Goal: Task Accomplishment & Management: Use online tool/utility

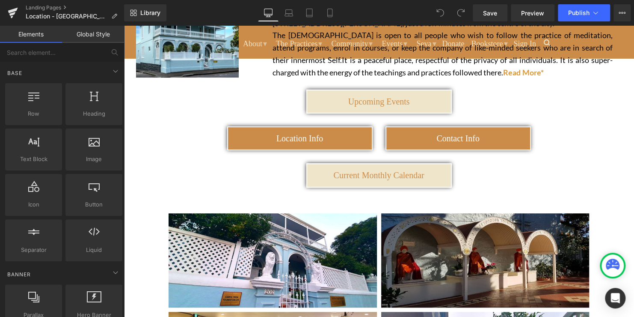
scroll to position [152, 0]
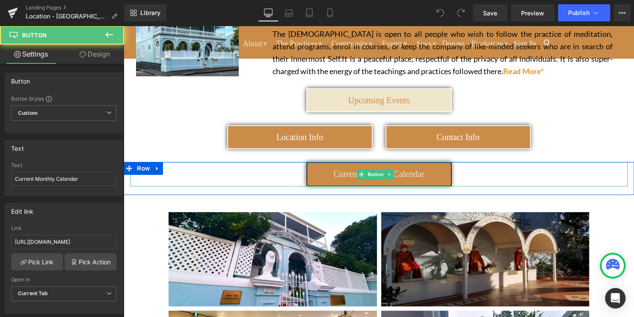
click at [405, 176] on span "Current Monthly Calendar" at bounding box center [378, 173] width 91 height 9
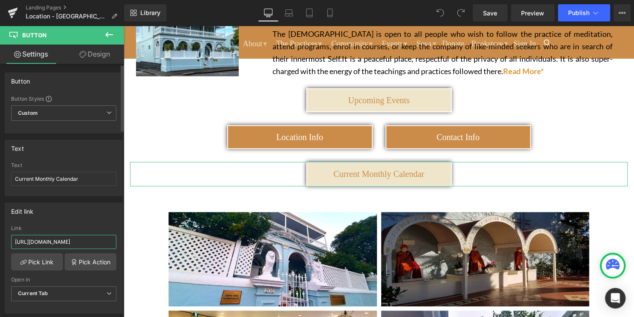
click at [37, 243] on input "[URL][DOMAIN_NAME]" at bounding box center [63, 241] width 105 height 14
click at [32, 262] on link "Pick Link" at bounding box center [37, 261] width 52 height 17
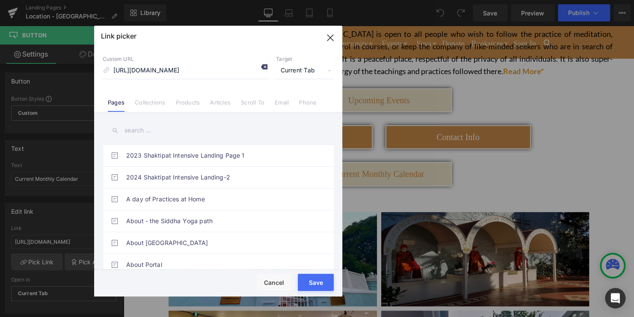
click at [261, 68] on icon at bounding box center [264, 66] width 7 height 7
click at [164, 71] on input at bounding box center [185, 70] width 165 height 16
paste input "[URL][DOMAIN_NAME]"
type input "[URL][DOMAIN_NAME]"
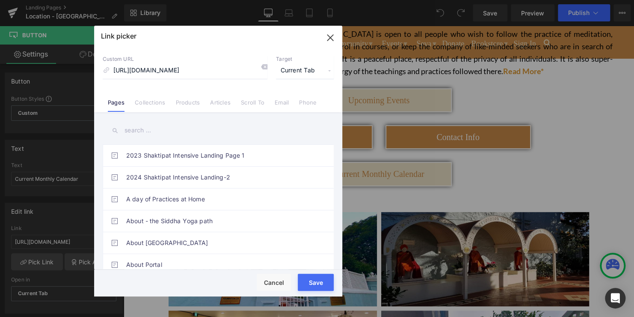
scroll to position [0, 0]
click at [317, 284] on div "Loading Product Data" at bounding box center [317, 282] width 62 height 9
click at [312, 278] on div "Loading Product Data" at bounding box center [317, 282] width 62 height 9
click at [323, 287] on button "Save" at bounding box center [316, 281] width 36 height 17
type input "[URL][DOMAIN_NAME]"
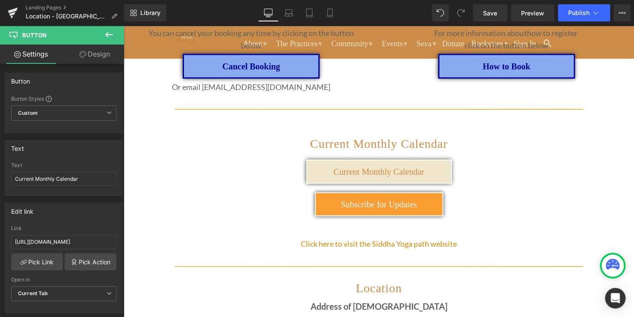
scroll to position [849, 0]
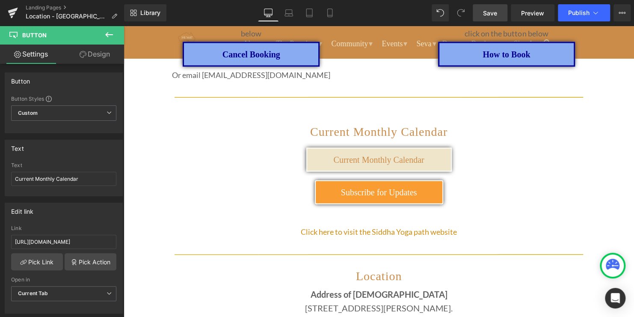
click at [486, 12] on span "Save" at bounding box center [490, 13] width 14 height 9
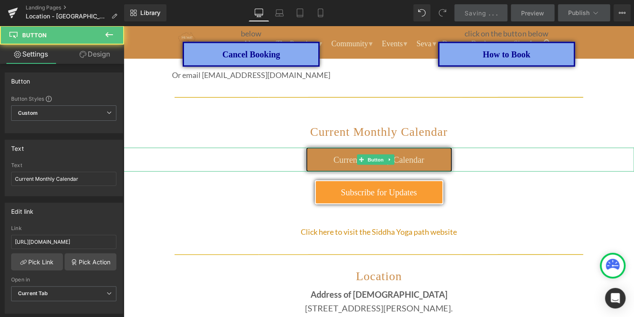
click at [340, 157] on span "Current Monthly Calendar" at bounding box center [378, 159] width 91 height 9
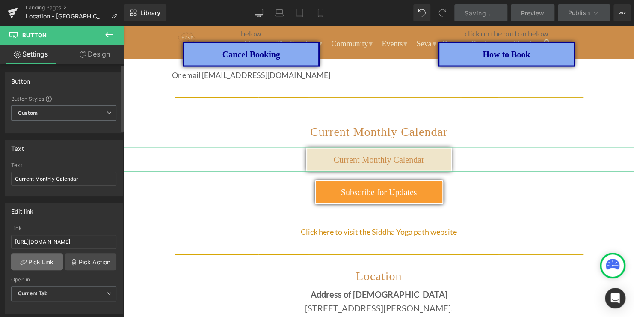
click at [26, 263] on link "Pick Link" at bounding box center [37, 261] width 52 height 17
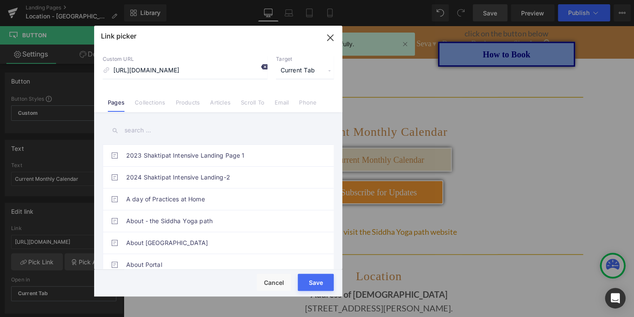
scroll to position [0, 0]
click at [262, 67] on icon at bounding box center [264, 66] width 7 height 7
click at [154, 71] on input at bounding box center [185, 70] width 165 height 16
paste input "[URL][DOMAIN_NAME]"
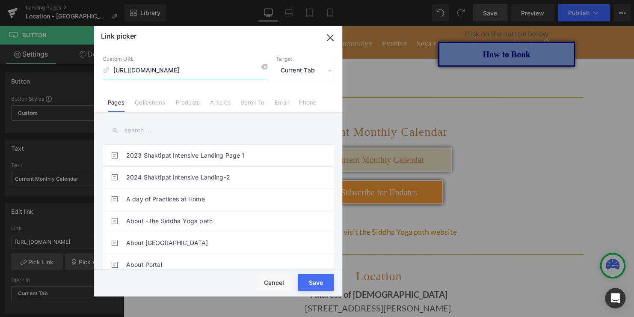
type input "[URL][DOMAIN_NAME]"
click at [314, 287] on button "Save" at bounding box center [316, 281] width 36 height 17
type input "[URL][DOMAIN_NAME]"
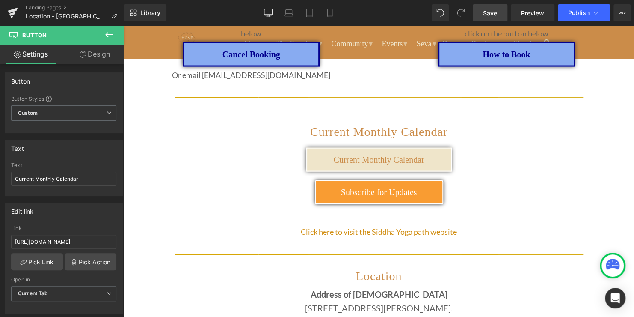
click at [490, 17] on span "Save" at bounding box center [490, 13] width 14 height 9
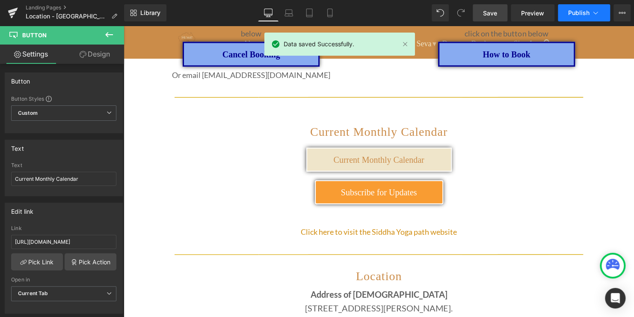
click at [577, 11] on span "Publish" at bounding box center [578, 12] width 21 height 7
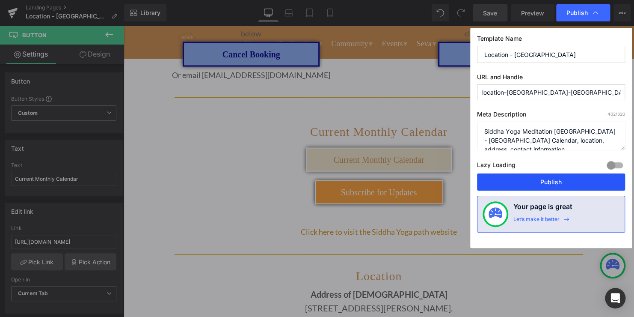
click at [549, 185] on button "Publish" at bounding box center [551, 181] width 148 height 17
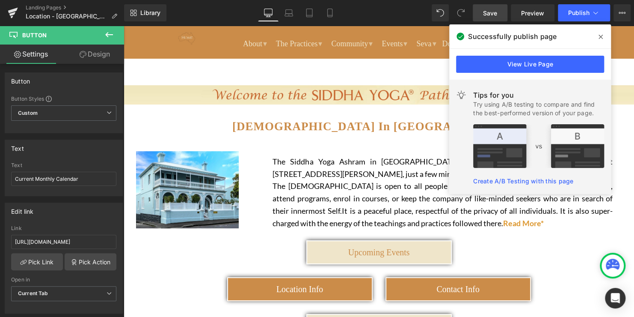
click at [601, 36] on icon at bounding box center [600, 37] width 4 height 4
